Goal: Consume media (video, audio)

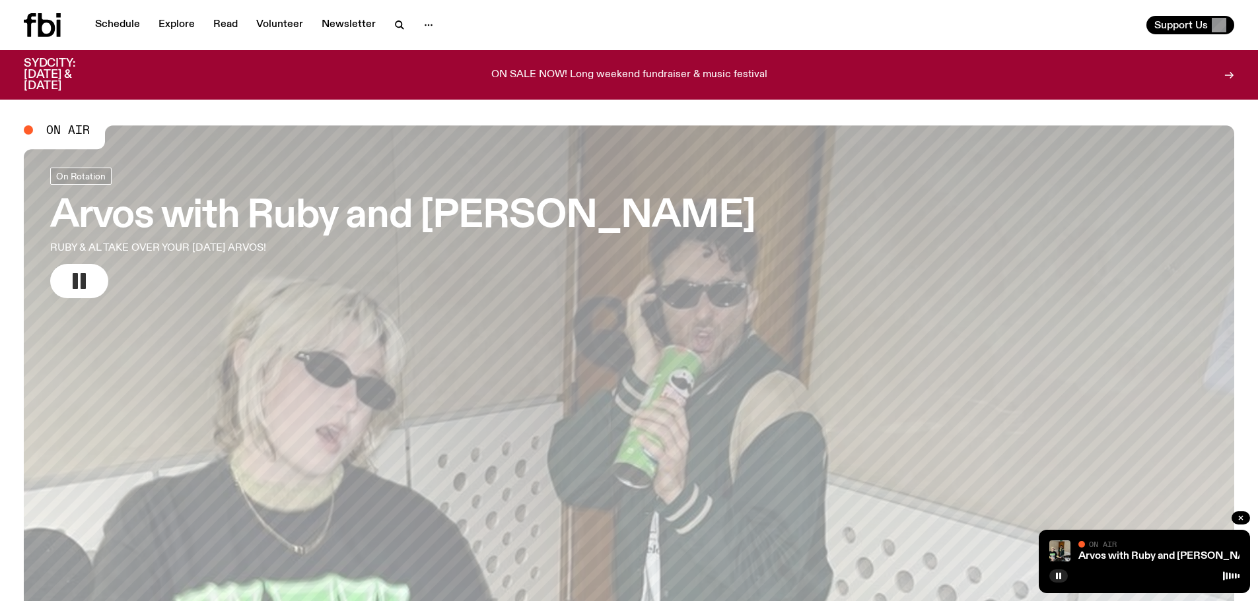
click at [81, 271] on icon "button" at bounding box center [79, 281] width 21 height 21
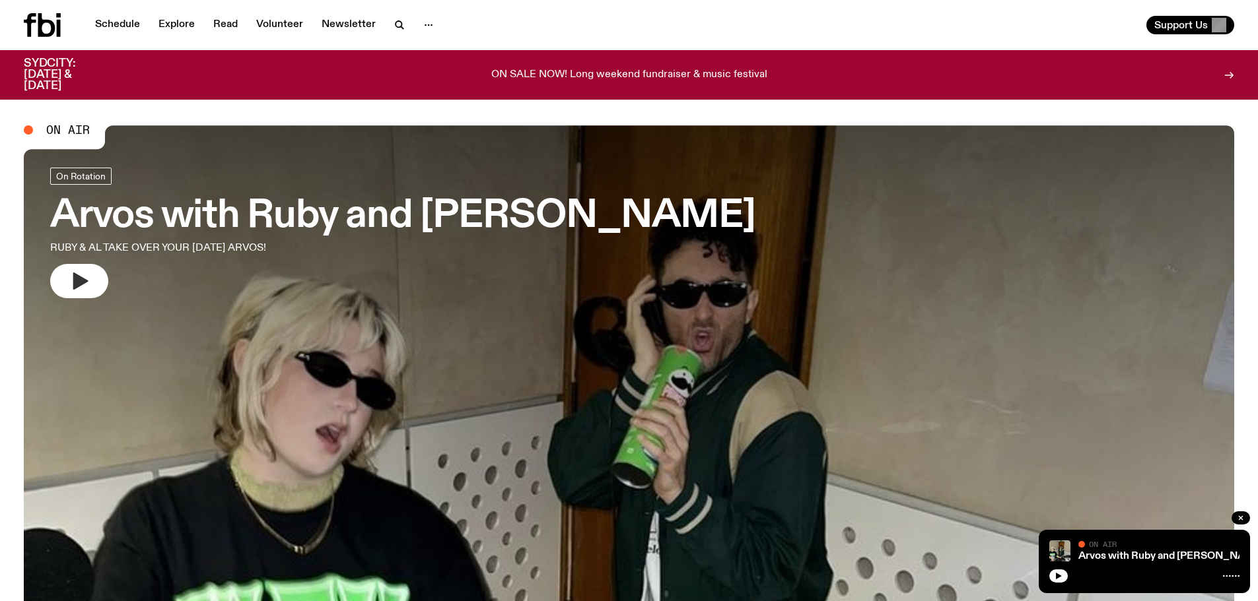
click at [104, 271] on button "button" at bounding box center [79, 281] width 58 height 34
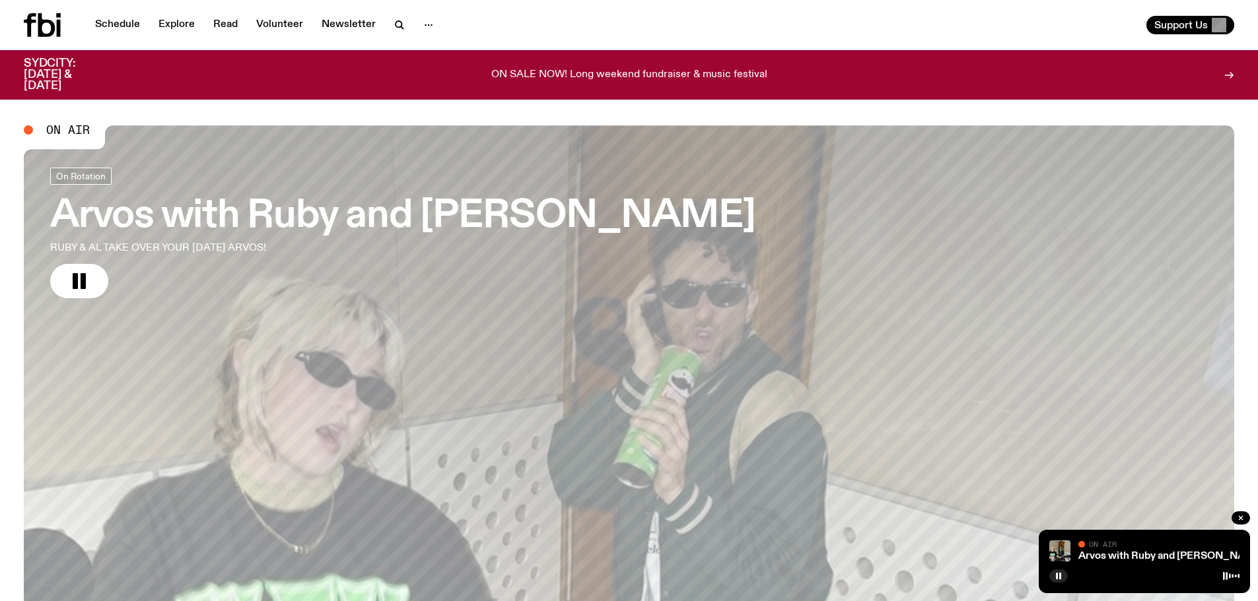
click at [102, 296] on link "Arvos with [PERSON_NAME] and Al RUBY & AL TAKE OVER YOUR [DATE] ARVOS!" at bounding box center [402, 233] width 705 height 131
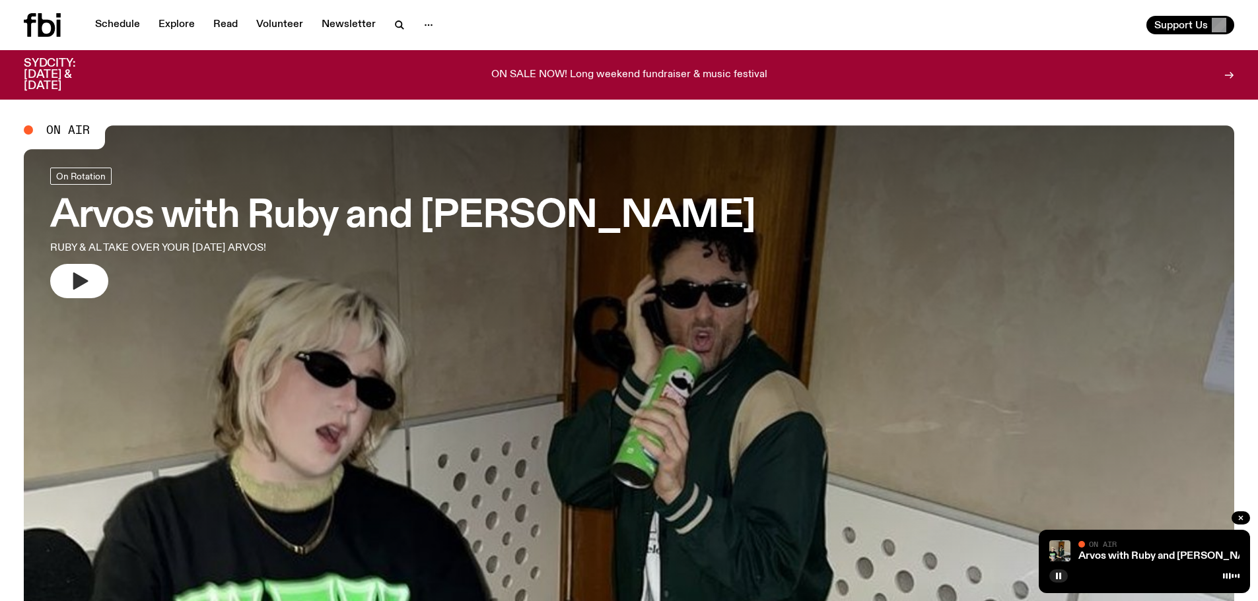
click at [86, 275] on icon "button" at bounding box center [79, 281] width 21 height 21
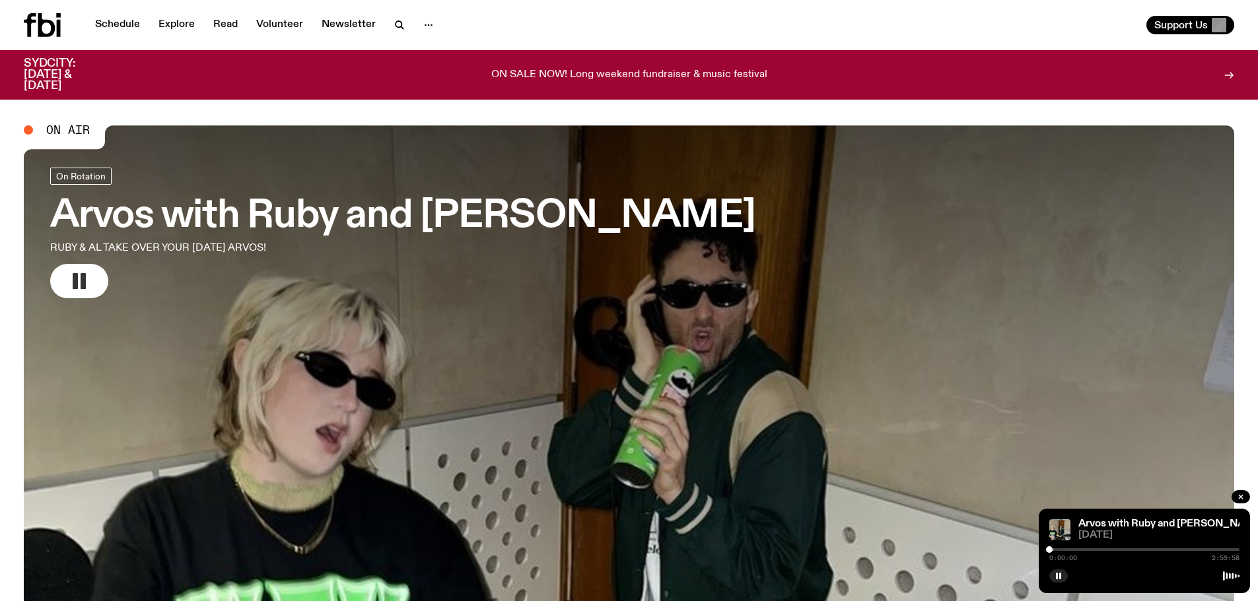
click at [75, 283] on rect "button" at bounding box center [75, 281] width 5 height 16
